Goal: Check status: Check status

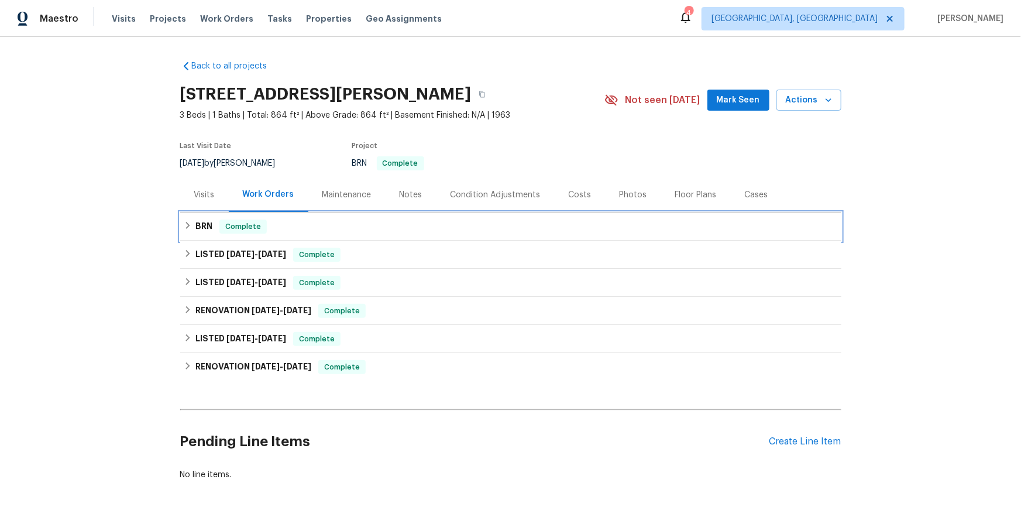
click at [196, 234] on div "BRN Complete" at bounding box center [511, 226] width 654 height 14
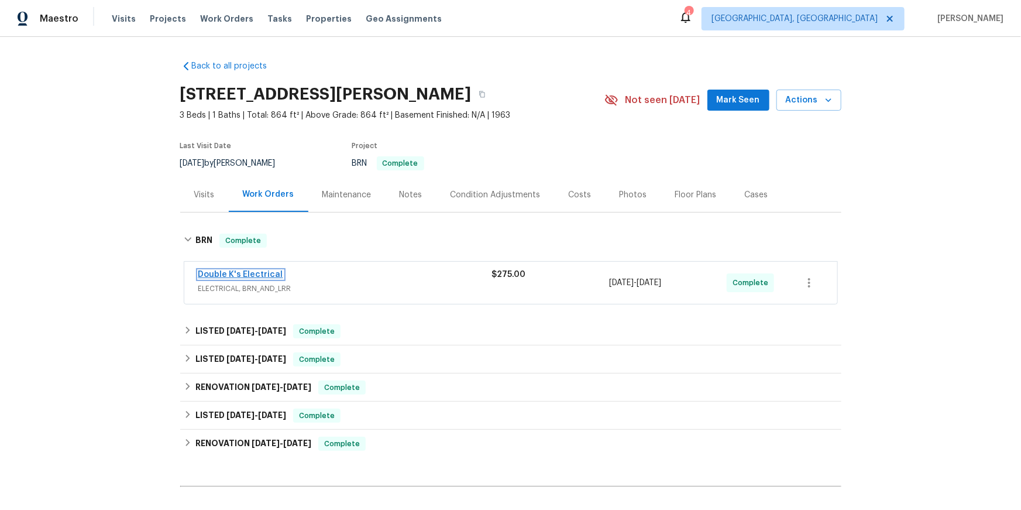
click at [231, 279] on link "Double K's Electrical" at bounding box center [240, 274] width 85 height 8
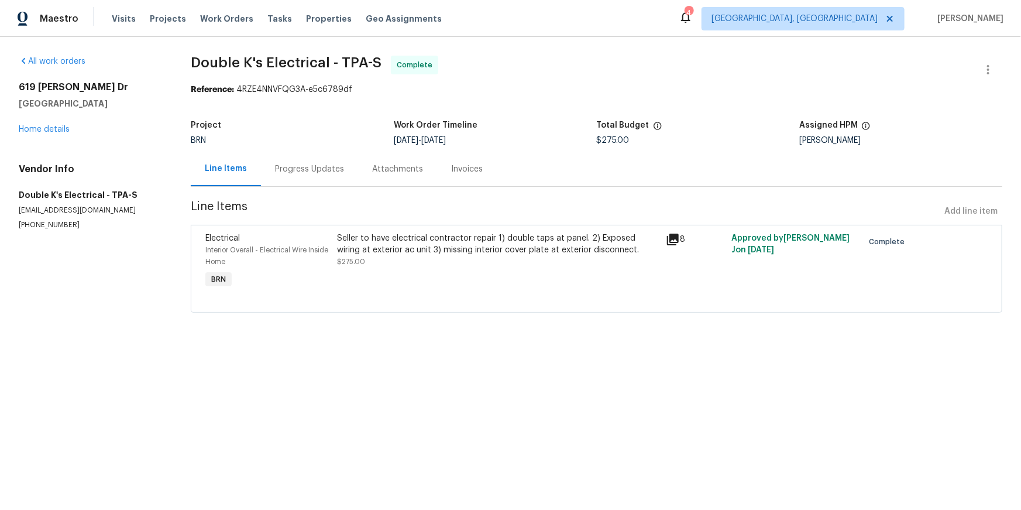
click at [678, 245] on icon at bounding box center [673, 240] width 12 height 12
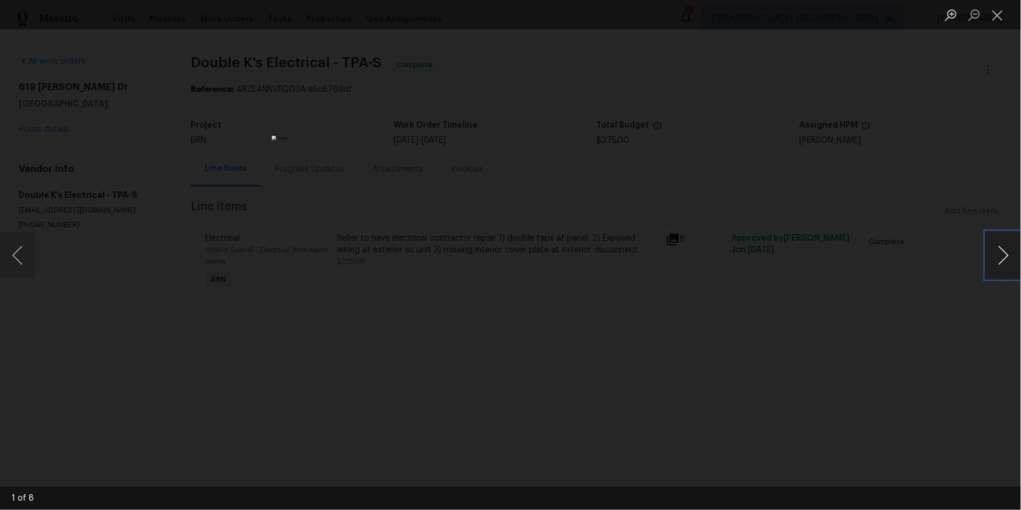
click at [1003, 251] on button "Next image" at bounding box center [1003, 255] width 35 height 47
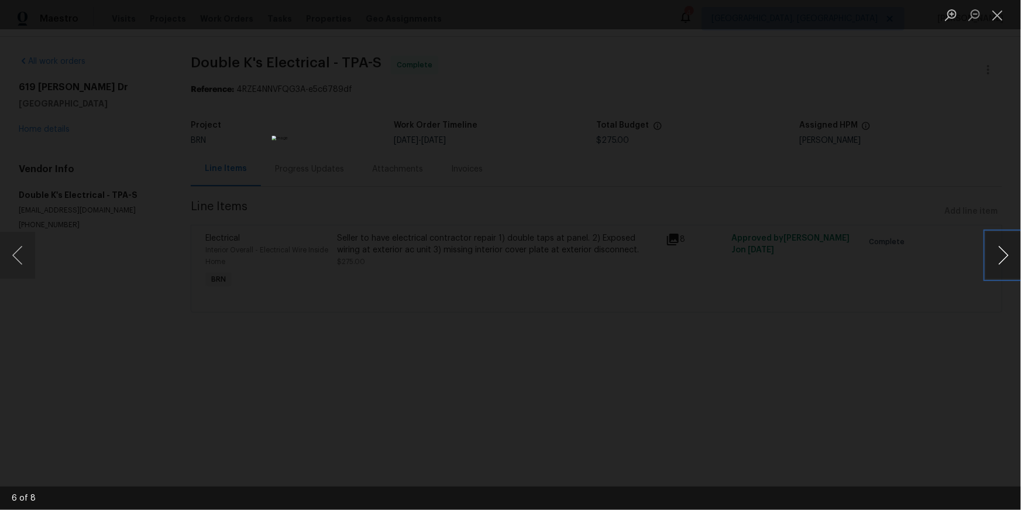
click at [1003, 251] on button "Next image" at bounding box center [1003, 255] width 35 height 47
click at [994, 16] on button "Close lightbox" at bounding box center [997, 15] width 23 height 20
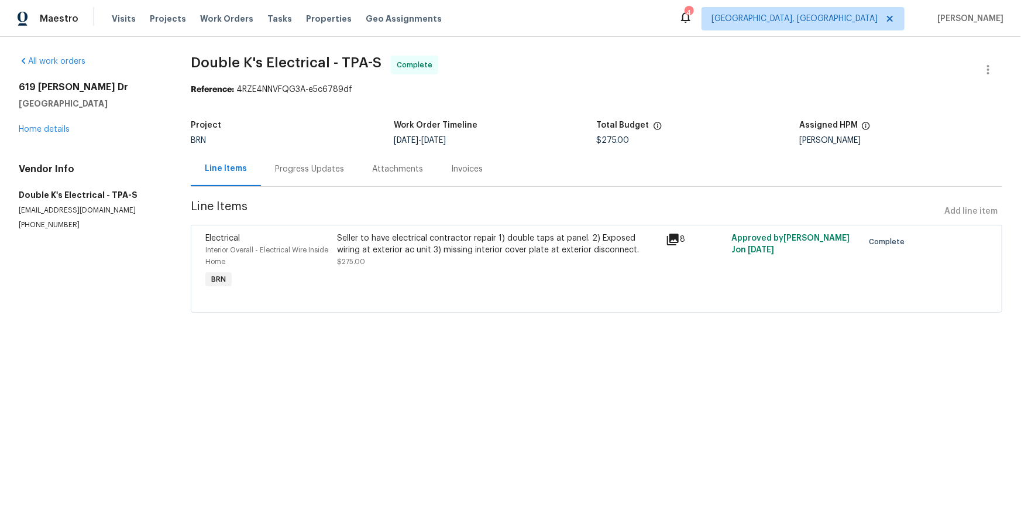
click at [483, 175] on div "Invoices" at bounding box center [467, 169] width 32 height 12
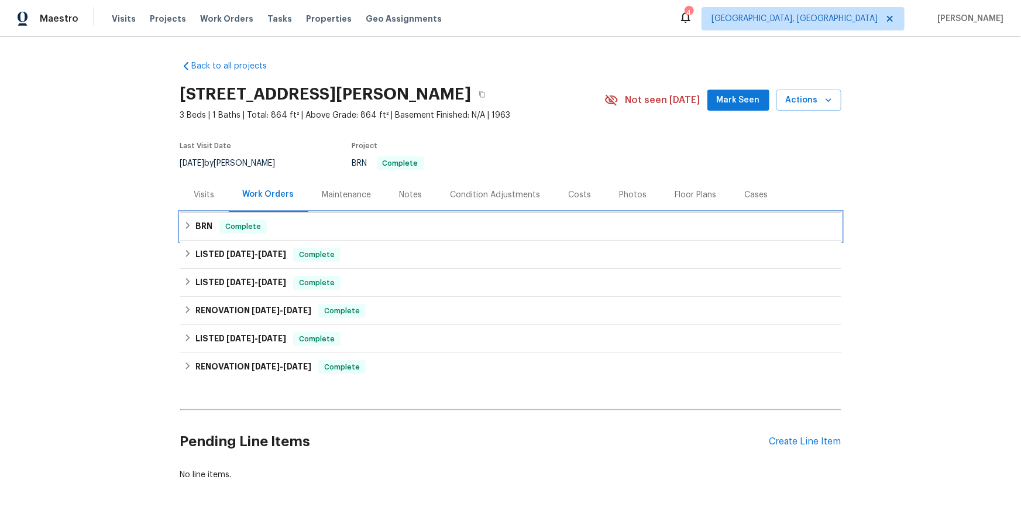
click at [212, 234] on h6 "BRN" at bounding box center [203, 226] width 17 height 14
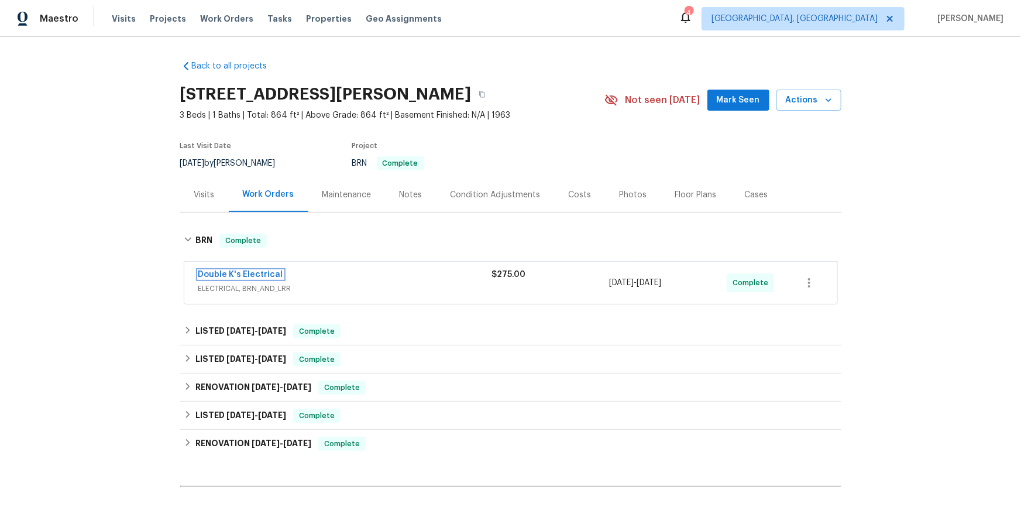
click at [232, 279] on link "Double K's Electrical" at bounding box center [240, 274] width 85 height 8
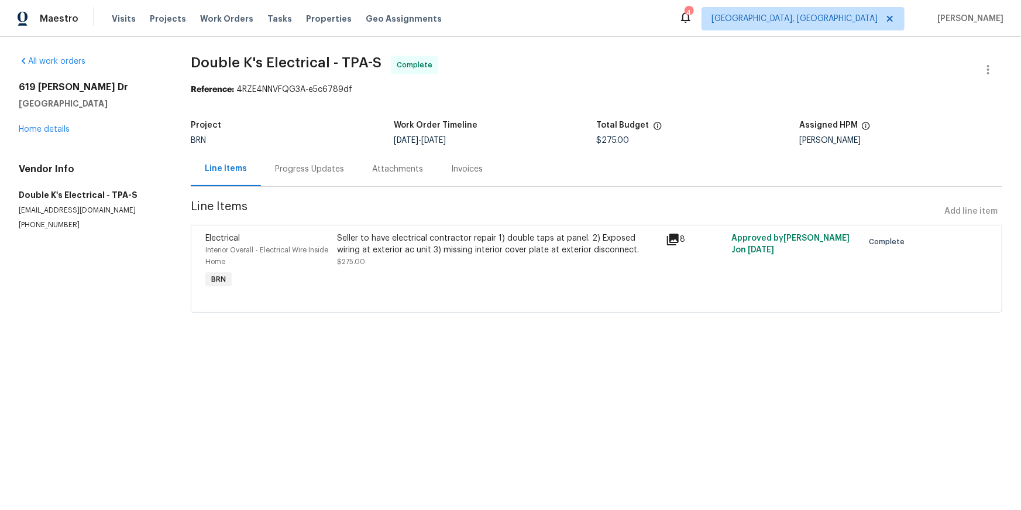
click at [321, 186] on div "Progress Updates" at bounding box center [309, 169] width 97 height 35
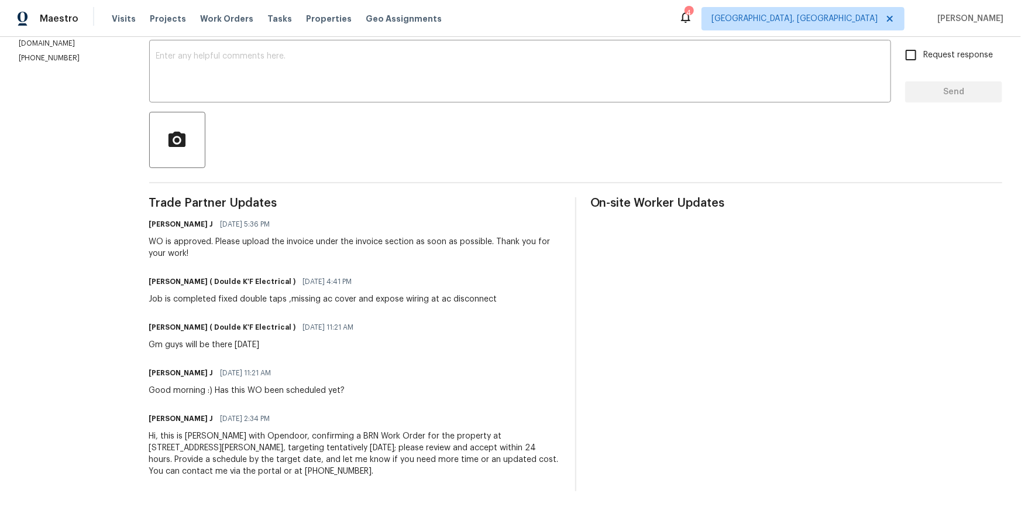
scroll to position [258, 0]
